Goal: Information Seeking & Learning: Find specific fact

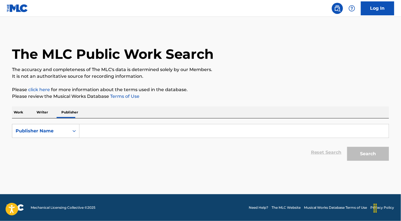
click at [44, 113] on p "Writer" at bounding box center [42, 113] width 15 height 12
click at [21, 113] on p "Work" at bounding box center [18, 113] width 13 height 12
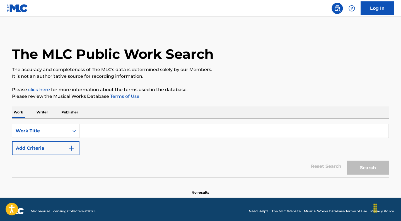
click at [96, 131] on input "Search Form" at bounding box center [233, 130] width 309 height 13
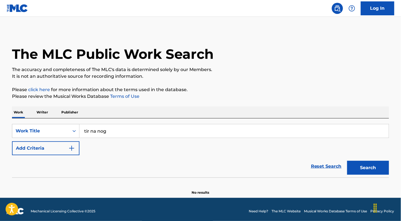
type input "tir na nog"
click at [373, 170] on button "Search" at bounding box center [368, 168] width 42 height 14
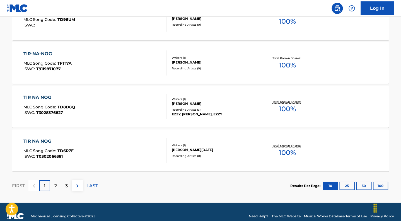
scroll to position [461, 0]
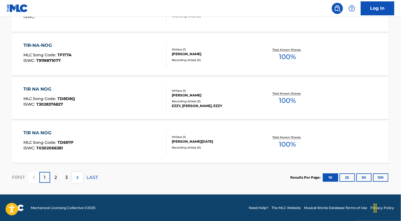
click at [383, 179] on button "100" at bounding box center [380, 177] width 15 height 8
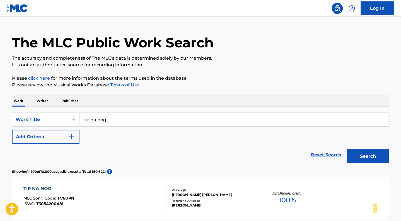
scroll to position [0, 0]
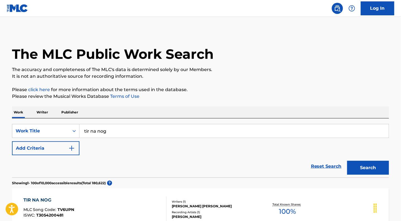
click at [46, 113] on p "Writer" at bounding box center [42, 113] width 15 height 12
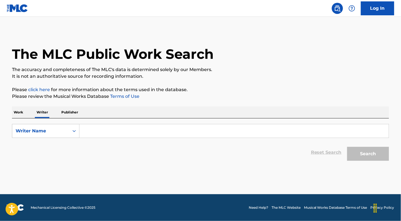
click at [102, 131] on input "Search Form" at bounding box center [233, 130] width 309 height 13
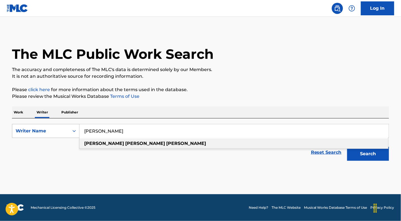
type input "[PERSON_NAME]"
click at [75, 132] on icon "Search Form" at bounding box center [74, 131] width 6 height 6
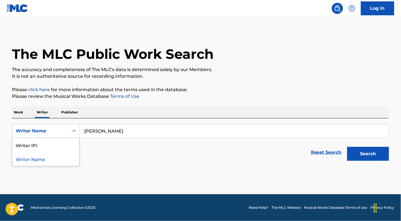
click at [137, 135] on input "[PERSON_NAME]" at bounding box center [233, 130] width 309 height 13
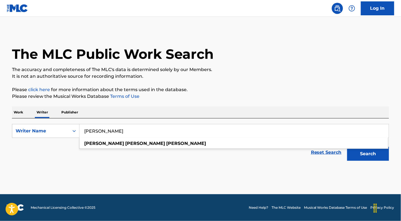
click at [112, 131] on input "[PERSON_NAME]" at bounding box center [233, 130] width 309 height 13
click at [371, 157] on button "Search" at bounding box center [368, 154] width 42 height 14
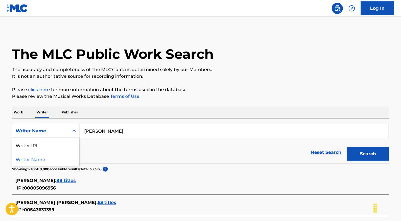
click at [57, 131] on div "Writer Name" at bounding box center [41, 131] width 50 height 7
click at [52, 146] on div "Writer IPI" at bounding box center [45, 145] width 67 height 14
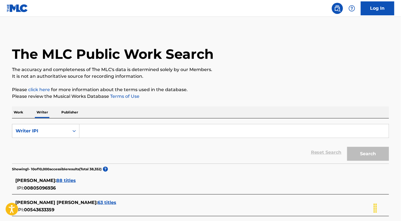
click at [91, 133] on input "Search Form" at bounding box center [233, 130] width 309 height 13
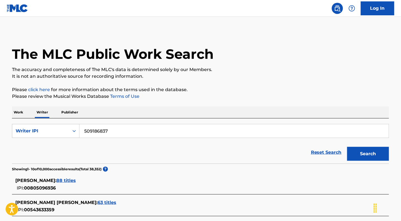
type input "509186837"
click at [365, 154] on button "Search" at bounding box center [368, 154] width 42 height 14
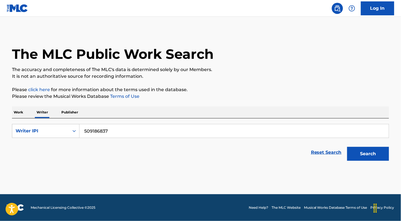
click at [357, 154] on button "Search" at bounding box center [368, 154] width 42 height 14
click at [112, 131] on input "509186837" at bounding box center [233, 130] width 309 height 13
click at [322, 152] on link "Reset Search" at bounding box center [326, 152] width 36 height 12
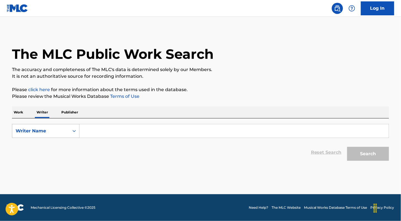
click at [67, 134] on div "Writer Name" at bounding box center [40, 131] width 57 height 11
click at [46, 146] on div "Writer IPI" at bounding box center [45, 145] width 67 height 14
click at [100, 131] on input "Search Form" at bounding box center [233, 130] width 309 height 13
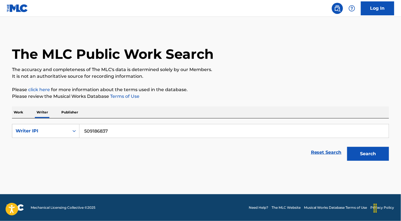
type input "509186837"
click at [367, 155] on button "Search" at bounding box center [368, 154] width 42 height 14
click at [59, 131] on div "Writer IPI" at bounding box center [41, 131] width 50 height 7
click at [66, 112] on p "Publisher" at bounding box center [70, 113] width 20 height 12
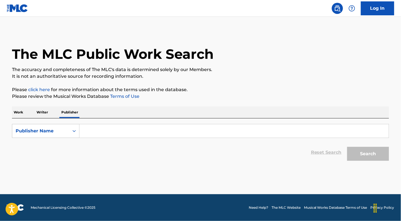
click at [98, 132] on input "Search Form" at bounding box center [233, 130] width 309 height 13
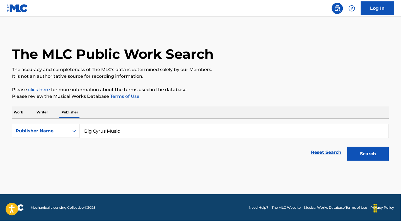
click at [370, 157] on button "Search" at bounding box center [368, 154] width 42 height 14
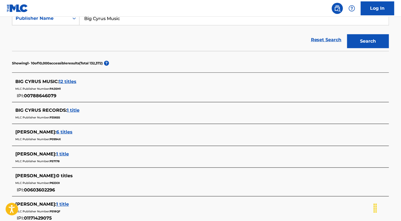
scroll to position [113, 0]
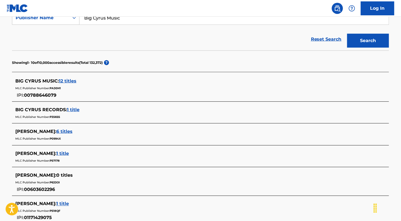
click at [71, 81] on span "12 titles" at bounding box center [68, 80] width 18 height 5
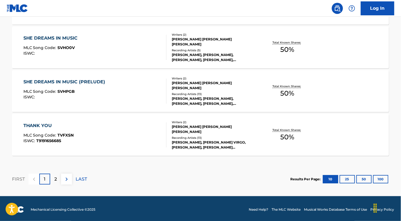
scroll to position [484, 0]
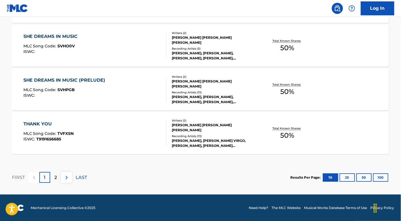
click at [56, 180] on p "2" at bounding box center [55, 177] width 3 height 7
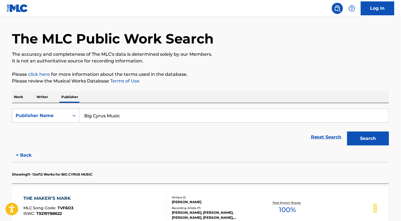
scroll to position [0, 0]
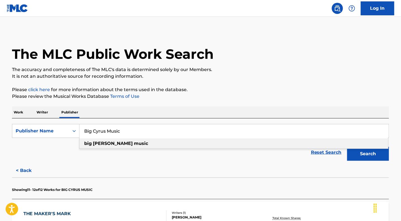
drag, startPoint x: 117, startPoint y: 131, endPoint x: 108, endPoint y: 131, distance: 8.6
click at [108, 131] on input "Big Cyrus Music" at bounding box center [233, 130] width 309 height 13
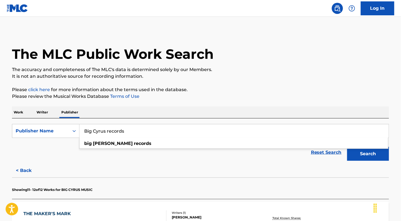
type input "Big Cyrus records"
click at [369, 155] on button "Search" at bounding box center [368, 154] width 42 height 14
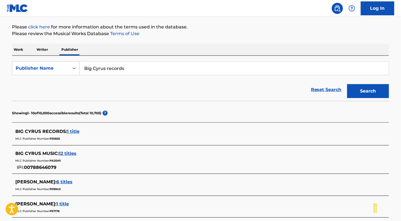
scroll to position [63, 0]
click at [75, 130] on span "1 title" at bounding box center [73, 131] width 13 height 5
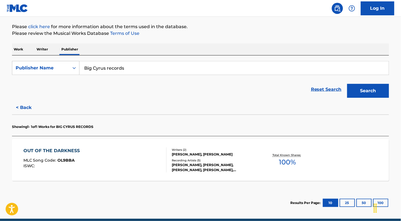
click at [66, 161] on span "OL9BBA" at bounding box center [66, 160] width 17 height 5
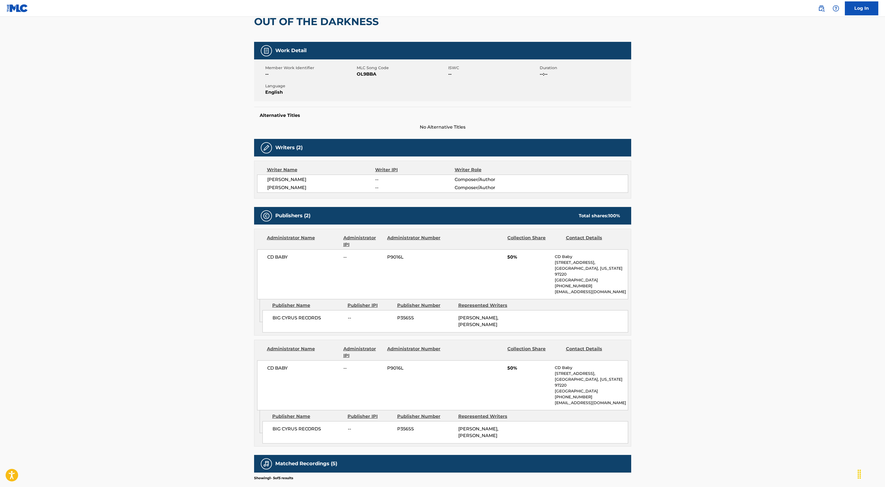
scroll to position [62, 0]
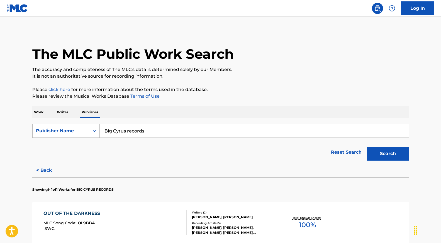
click at [50, 133] on div "Publisher Name" at bounding box center [61, 131] width 50 height 7
click at [35, 112] on p "Work" at bounding box center [38, 113] width 13 height 12
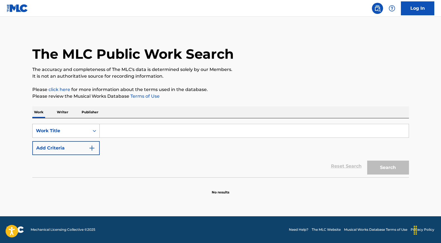
click at [93, 131] on icon "Search Form" at bounding box center [95, 131] width 6 height 6
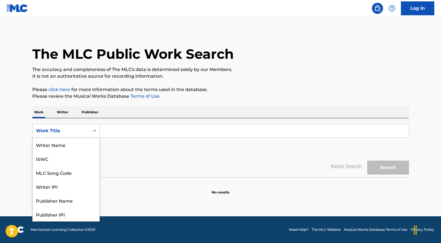
scroll to position [28, 0]
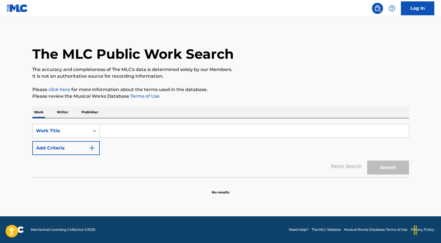
click at [110, 131] on input "Search Form" at bounding box center [254, 130] width 309 height 13
click at [120, 129] on input "Search Form" at bounding box center [254, 130] width 309 height 13
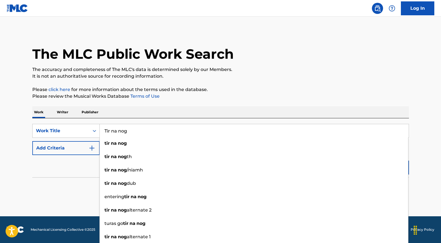
click at [123, 134] on input "Tir na nog" at bounding box center [254, 130] width 309 height 13
click at [118, 130] on input "Tir na nog" at bounding box center [254, 130] width 309 height 13
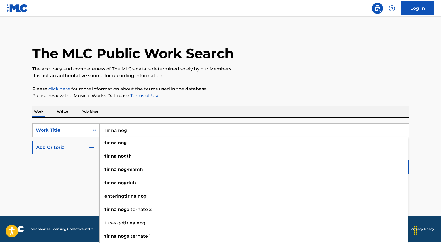
scroll to position [1, 0]
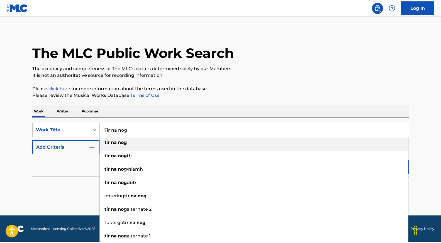
click at [145, 143] on div "tir na nog" at bounding box center [254, 143] width 309 height 10
type input "tir na nog"
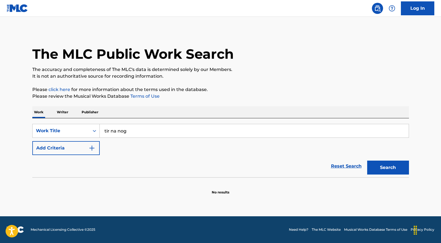
scroll to position [0, 0]
click at [386, 169] on button "Search" at bounding box center [389, 168] width 42 height 14
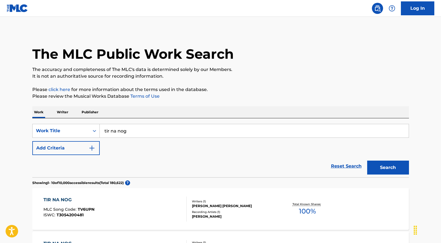
click at [72, 148] on button "Add Criteria" at bounding box center [65, 148] width 67 height 14
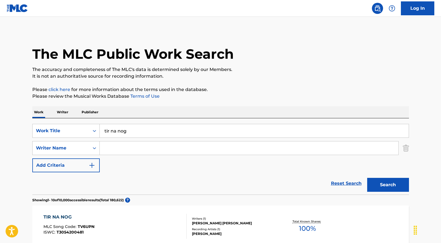
click at [117, 148] on input "Search Form" at bounding box center [249, 148] width 299 height 13
type input "[PERSON_NAME]"
click at [387, 188] on button "Search" at bounding box center [389, 185] width 42 height 14
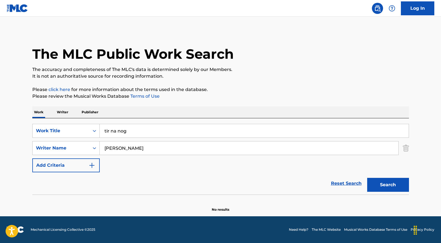
click at [387, 187] on button "Search" at bounding box center [389, 185] width 42 height 14
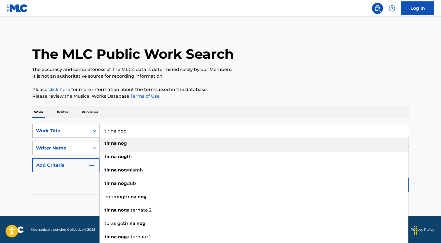
drag, startPoint x: 131, startPoint y: 128, endPoint x: 93, endPoint y: 127, distance: 37.4
click at [93, 127] on div "SearchWithCriteriae55eda5b-4a6e-4c33-b5d2-8d168909f141 Work Title tir na nog ti…" at bounding box center [220, 131] width 377 height 14
type input "tir na nog"
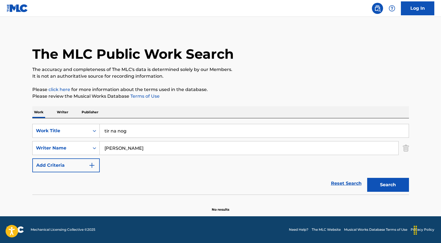
click at [386, 188] on button "Search" at bounding box center [389, 185] width 42 height 14
click at [385, 185] on button "Search" at bounding box center [389, 185] width 42 height 14
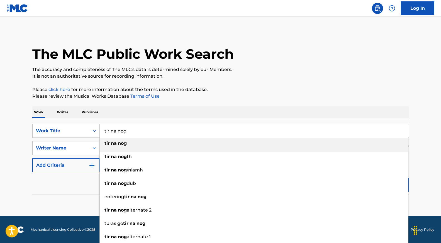
drag, startPoint x: 160, startPoint y: 127, endPoint x: 128, endPoint y: 127, distance: 31.8
click at [88, 124] on div "SearchWithCriteriae55eda5b-4a6e-4c33-b5d2-8d168909f141 Work Title tir na nog ti…" at bounding box center [220, 157] width 377 height 76
drag, startPoint x: 133, startPoint y: 132, endPoint x: 90, endPoint y: 130, distance: 42.7
click at [90, 130] on div "SearchWithCriteriae55eda5b-4a6e-4c33-b5d2-8d168909f141 Work Title tir na nog ti…" at bounding box center [220, 131] width 377 height 14
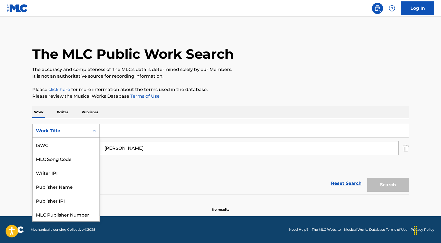
drag, startPoint x: 73, startPoint y: 130, endPoint x: 131, endPoint y: 141, distance: 58.5
click at [73, 130] on div "Work Title" at bounding box center [61, 131] width 50 height 7
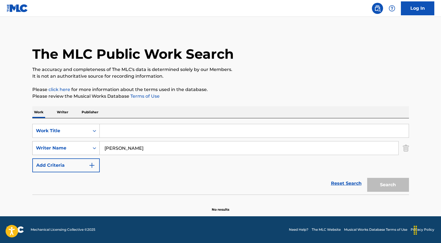
drag, startPoint x: 155, startPoint y: 148, endPoint x: 94, endPoint y: 149, distance: 61.4
click at [94, 149] on div "SearchWithCriteria907763c6-778b-41cc-bbb9-9c93a7ebd096 Writer Name [PERSON_NAME]" at bounding box center [220, 148] width 377 height 14
click at [177, 125] on input "Search Form" at bounding box center [254, 130] width 309 height 13
paste input "[PERSON_NAME]"
type input "[PERSON_NAME]"
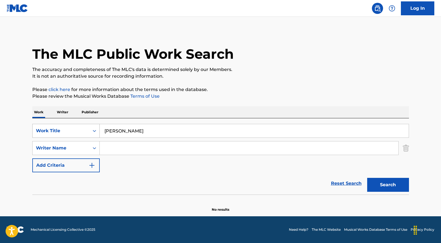
click at [94, 131] on icon "Search Form" at bounding box center [94, 131] width 3 height 2
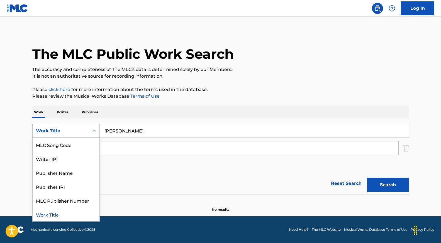
click at [63, 111] on p "Writer" at bounding box center [62, 113] width 15 height 12
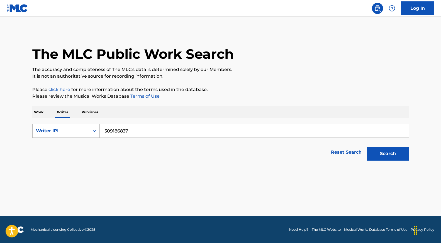
drag, startPoint x: 153, startPoint y: 133, endPoint x: 87, endPoint y: 131, distance: 66.7
click at [87, 131] on div "SearchWithCriteriafb6ea004-4638-4c35-8d7e-b5009cd2372f Writer IPI 509186837" at bounding box center [220, 131] width 377 height 14
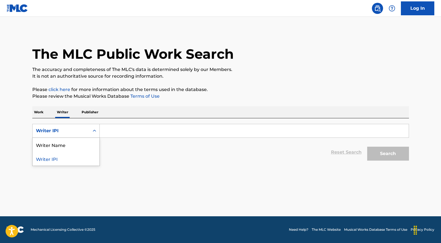
click at [76, 132] on div "Writer IPI" at bounding box center [61, 131] width 50 height 7
click at [74, 145] on div "Writer Name" at bounding box center [66, 145] width 67 height 14
click at [122, 128] on input "Search Form" at bounding box center [254, 130] width 309 height 13
paste input "[PERSON_NAME]"
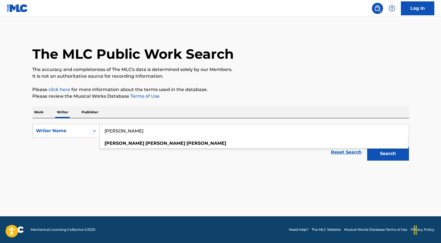
type input "[PERSON_NAME]"
click at [390, 154] on button "Search" at bounding box center [389, 154] width 42 height 14
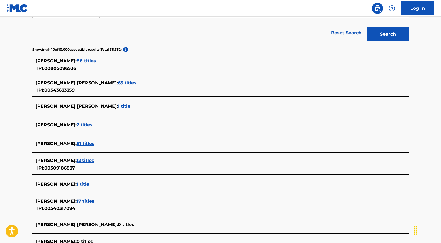
scroll to position [125, 0]
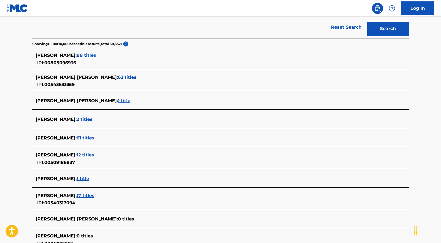
click at [77, 120] on span "2 titles" at bounding box center [85, 119] width 16 height 5
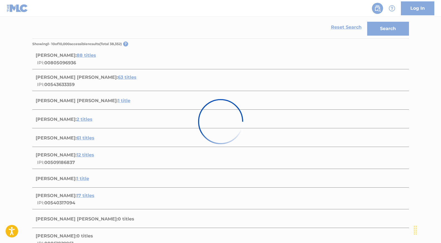
scroll to position [86, 0]
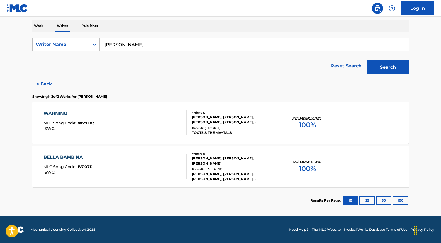
click at [46, 82] on button "< Back" at bounding box center [48, 84] width 33 height 14
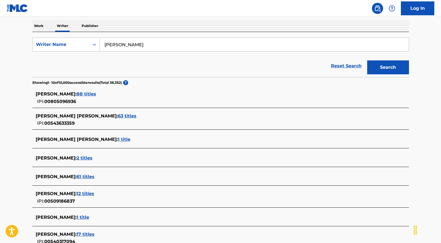
click at [83, 177] on span "61 titles" at bounding box center [86, 176] width 18 height 5
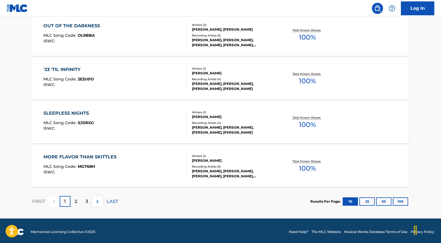
scroll to position [439, 0]
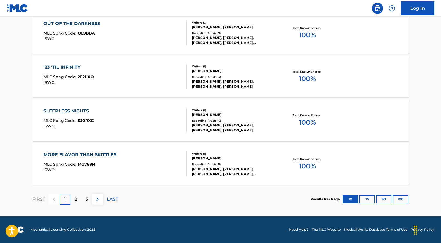
click at [78, 197] on div "2" at bounding box center [76, 199] width 11 height 11
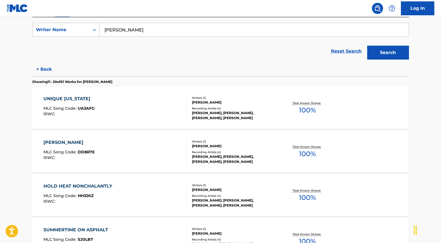
scroll to position [0, 0]
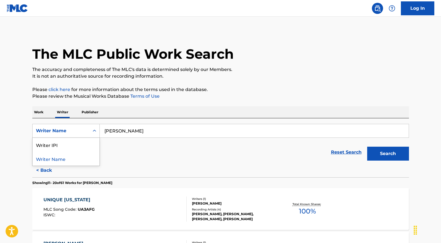
click at [96, 132] on icon "Search Form" at bounding box center [95, 131] width 6 height 6
click at [39, 113] on p "Work" at bounding box center [38, 113] width 13 height 12
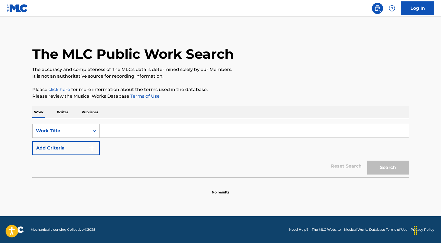
click at [119, 129] on input "Search Form" at bounding box center [254, 130] width 309 height 13
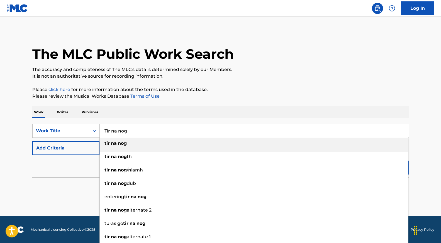
type input "Tir na nog"
click at [64, 148] on button "Add Criteria" at bounding box center [65, 148] width 67 height 14
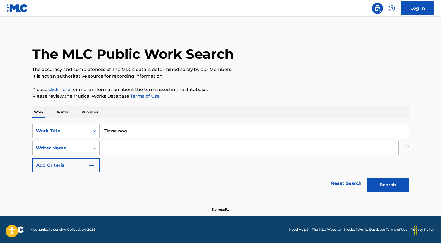
click at [111, 147] on input "Search Form" at bounding box center [249, 148] width 299 height 13
click at [382, 186] on button "Search" at bounding box center [389, 185] width 42 height 14
drag, startPoint x: 139, startPoint y: 148, endPoint x: 112, endPoint y: 146, distance: 27.7
click at [95, 146] on div "SearchWithCriteria907763c6-778b-41cc-bbb9-9c93a7ebd096 Writer Name [PERSON_NAME]" at bounding box center [220, 148] width 377 height 14
click at [136, 147] on input "[PERSON_NAME]" at bounding box center [249, 148] width 299 height 13
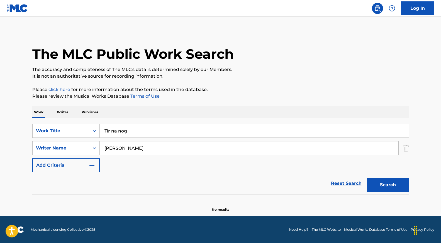
drag, startPoint x: 136, startPoint y: 147, endPoint x: 122, endPoint y: 147, distance: 14.2
click at [122, 147] on input "[PERSON_NAME]" at bounding box center [249, 148] width 299 height 13
type input "[PERSON_NAME]"
click at [390, 186] on button "Search" at bounding box center [389, 185] width 42 height 14
drag, startPoint x: 157, startPoint y: 149, endPoint x: 93, endPoint y: 149, distance: 63.9
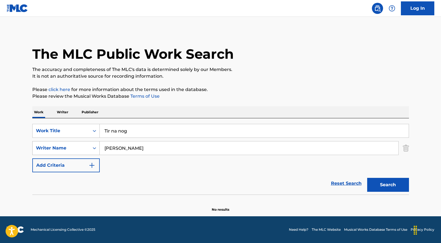
click at [93, 149] on div "SearchWithCriteria907763c6-778b-41cc-bbb9-9c93a7ebd096 Writer Name [PERSON_NAME]" at bounding box center [220, 148] width 377 height 14
click at [63, 109] on p "Writer" at bounding box center [62, 113] width 15 height 12
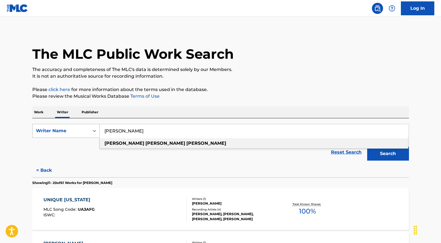
drag, startPoint x: 144, startPoint y: 130, endPoint x: 96, endPoint y: 131, distance: 48.0
click at [96, 131] on div "SearchWithCriteria8b0349c8-bca6-48f3-b433-9d87e7c0f4f4 Writer Name [PERSON_NAME…" at bounding box center [220, 131] width 377 height 14
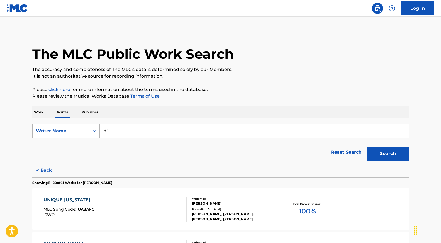
type input "t"
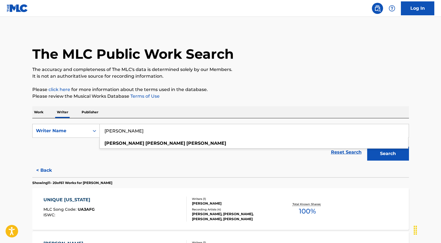
type input "[PERSON_NAME]"
click at [389, 153] on button "Search" at bounding box center [389, 154] width 42 height 14
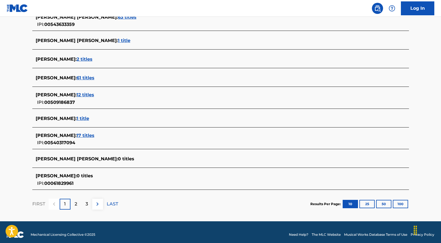
scroll to position [190, 0]
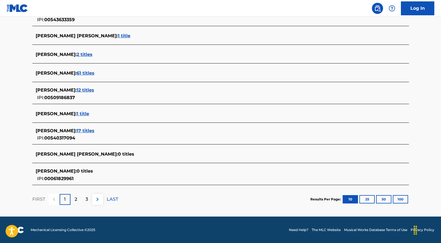
click at [369, 202] on button "25" at bounding box center [367, 199] width 15 height 8
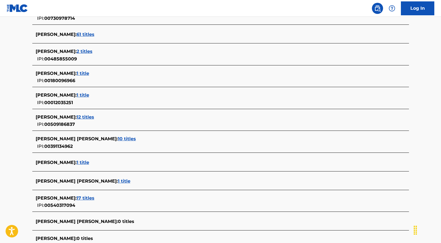
scroll to position [390, 0]
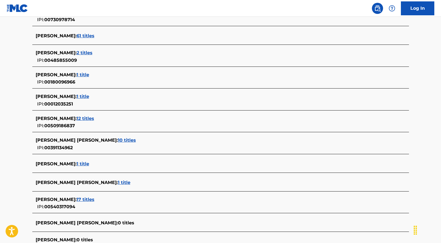
click at [92, 116] on span "12 titles" at bounding box center [86, 118] width 18 height 5
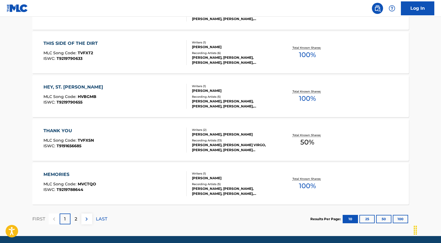
scroll to position [439, 0]
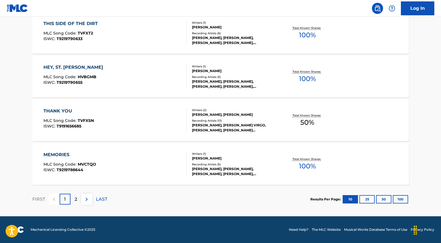
click at [78, 199] on div "2" at bounding box center [76, 199] width 11 height 11
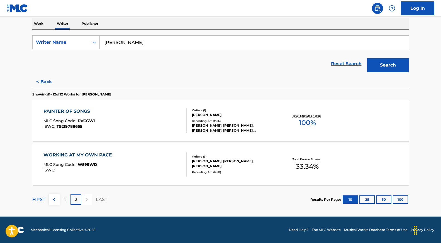
scroll to position [89, 0]
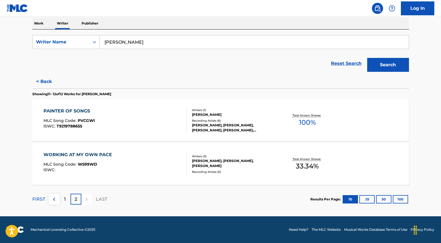
click at [58, 202] on button at bounding box center [54, 199] width 11 height 11
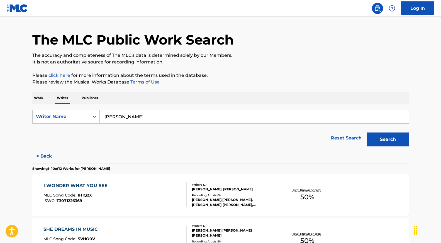
scroll to position [0, 0]
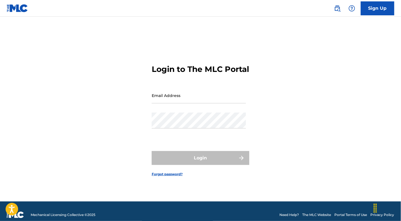
type input "robertdaleklein@gmail.com"
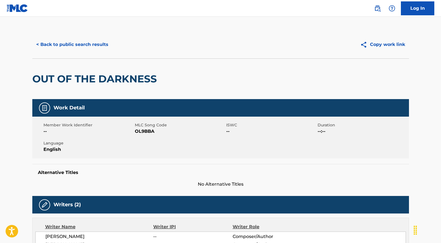
click at [69, 45] on button "< Back to public search results" at bounding box center [72, 45] width 80 height 14
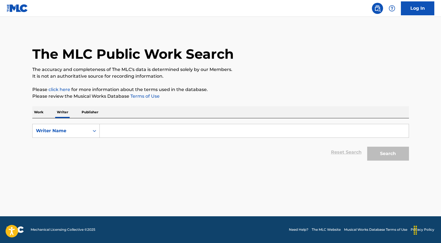
click at [129, 129] on input "Search Form" at bounding box center [254, 130] width 309 height 13
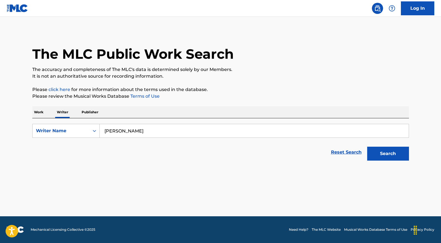
type input "robert dale klein"
click at [395, 152] on button "Search" at bounding box center [389, 154] width 42 height 14
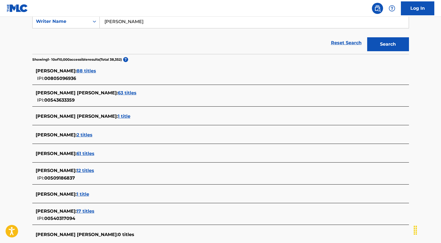
scroll to position [110, 0]
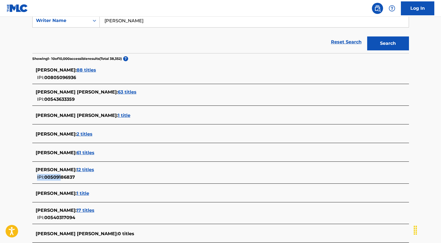
drag, startPoint x: 79, startPoint y: 177, endPoint x: 62, endPoint y: 178, distance: 16.7
click at [62, 178] on div "ROBERT DALE KLEIN : 12 titles IPI: 00509186837" at bounding box center [214, 174] width 356 height 14
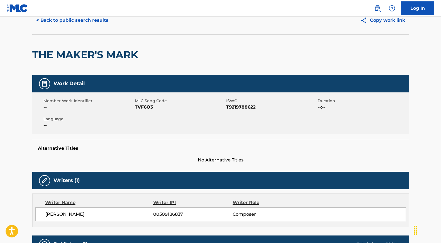
scroll to position [31, 0]
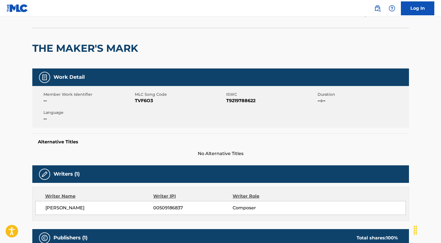
drag, startPoint x: 182, startPoint y: 208, endPoint x: 144, endPoint y: 208, distance: 38.8
click at [143, 208] on div "ROBERT DALE KLEIN 00509186837 Composer" at bounding box center [225, 208] width 361 height 7
copy div "00509186837"
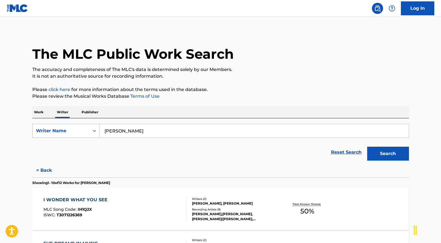
click at [66, 131] on div "Writer Name" at bounding box center [61, 131] width 50 height 7
drag, startPoint x: 64, startPoint y: 144, endPoint x: 68, endPoint y: 144, distance: 4.2
click at [64, 144] on div "Writer IPI" at bounding box center [66, 145] width 67 height 14
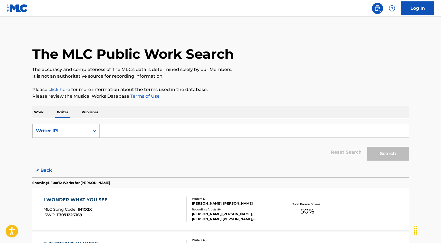
click at [141, 132] on input "Search Form" at bounding box center [254, 130] width 309 height 13
paste input "00509186837"
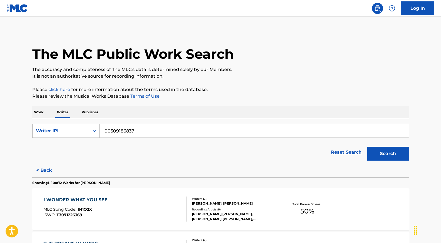
type input "00509186837"
click at [382, 155] on button "Search" at bounding box center [389, 154] width 42 height 14
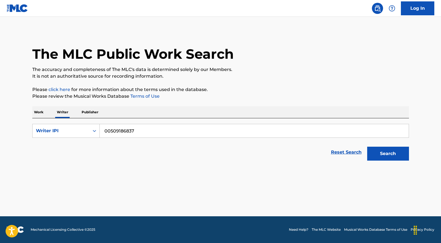
click at [390, 156] on button "Search" at bounding box center [389, 154] width 42 height 14
click at [380, 156] on button "Search" at bounding box center [389, 154] width 42 height 14
click at [95, 113] on p "Publisher" at bounding box center [90, 113] width 20 height 12
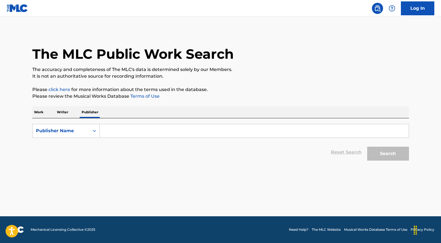
click at [38, 113] on p "Work" at bounding box center [38, 113] width 13 height 12
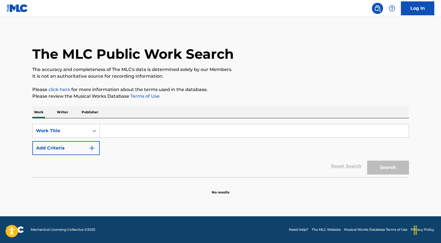
click at [70, 149] on button "Add Criteria" at bounding box center [65, 148] width 67 height 14
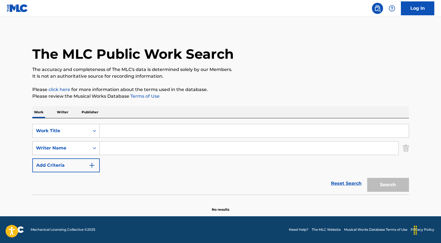
click at [95, 149] on icon "Search Form" at bounding box center [95, 149] width 6 height 6
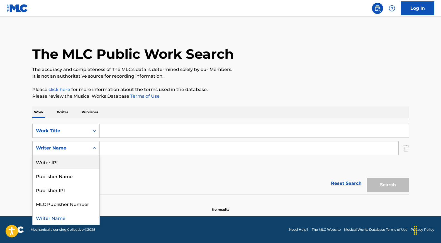
click at [85, 163] on div "Writer IPI" at bounding box center [66, 162] width 67 height 14
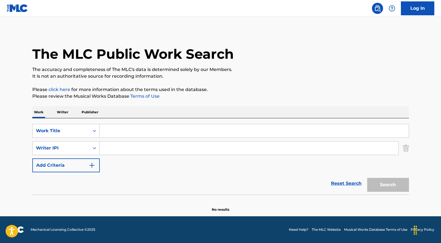
click at [111, 150] on input "Search Form" at bounding box center [249, 148] width 299 height 13
paste input "00509186837"
type input "00509186837"
click at [117, 131] on input "Search Form" at bounding box center [254, 130] width 309 height 13
type input "a"
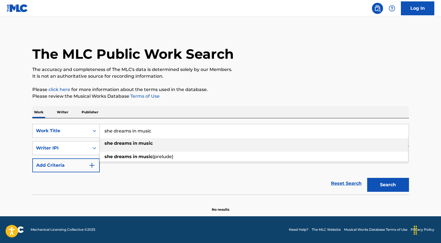
type input "she dreams in music"
click at [112, 146] on div "she dreams in music" at bounding box center [254, 144] width 309 height 10
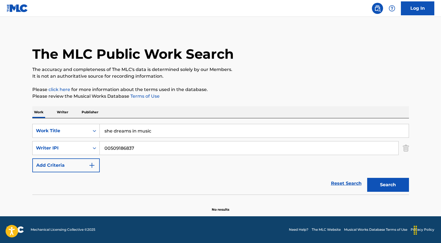
click at [385, 188] on button "Search" at bounding box center [389, 185] width 42 height 14
drag, startPoint x: 153, startPoint y: 145, endPoint x: 158, endPoint y: 148, distance: 5.8
click at [158, 148] on input "00509186837" at bounding box center [249, 148] width 299 height 13
click at [387, 184] on button "Search" at bounding box center [389, 185] width 42 height 14
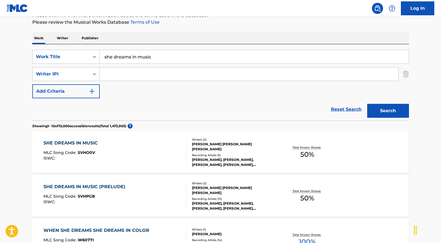
scroll to position [74, 0]
click at [76, 148] on div "SHE DREAMS IN MUSIC MLC Song Code : SVHO0V ISWC :" at bounding box center [72, 152] width 57 height 25
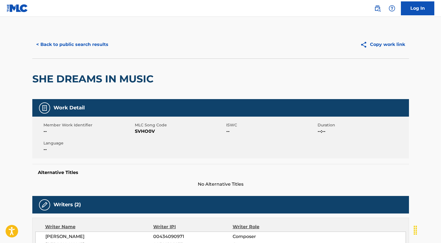
click at [386, 45] on button "Copy work link" at bounding box center [383, 45] width 53 height 14
click at [61, 42] on button "< Back to public search results" at bounding box center [72, 45] width 80 height 14
